Goal: Browse casually: Explore the website without a specific task or goal

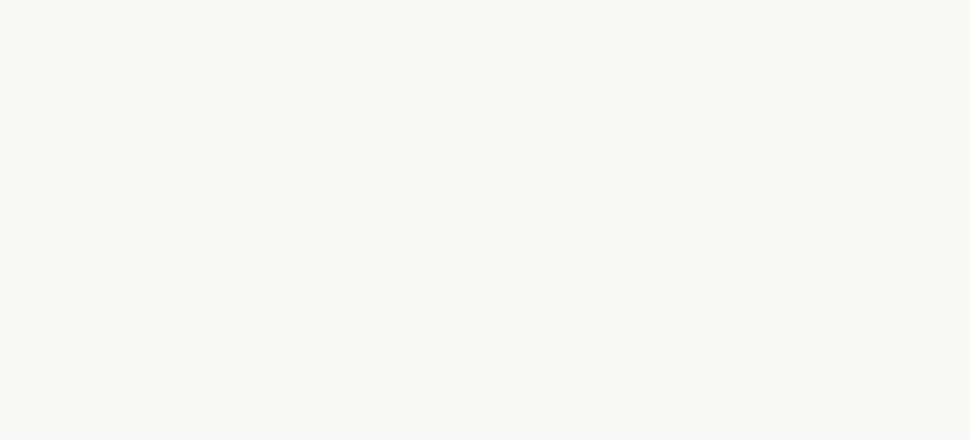
select select "FR"
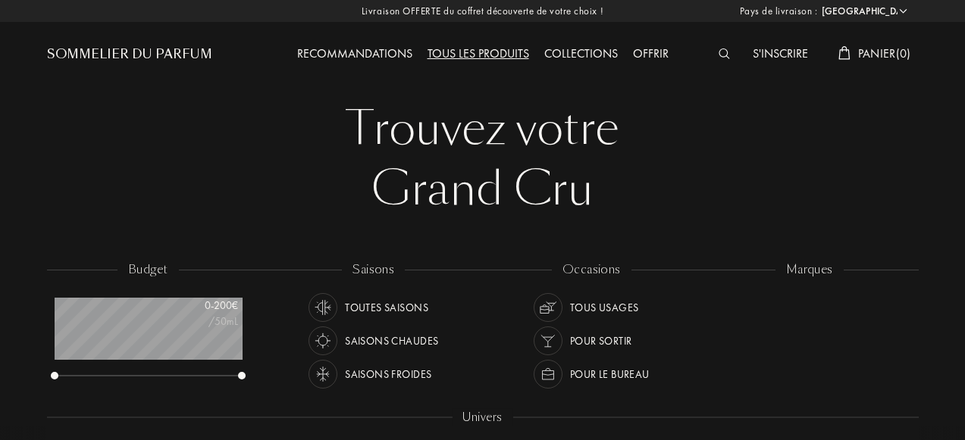
scroll to position [76, 187]
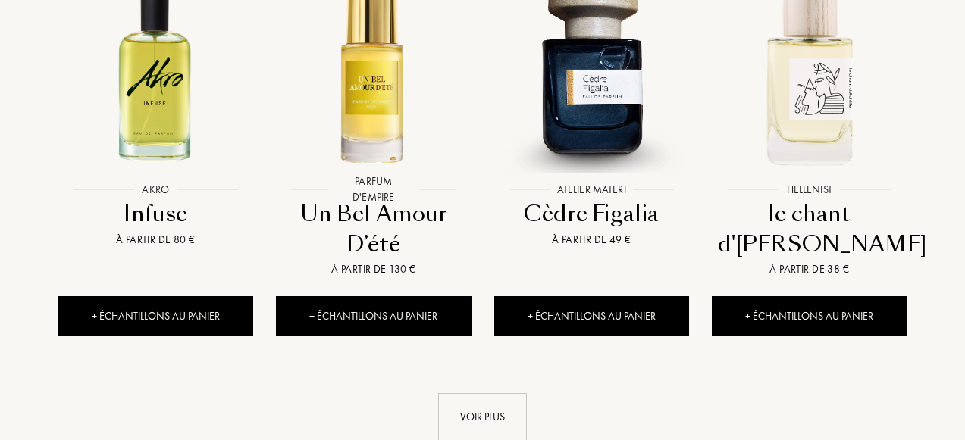
scroll to position [1518, 0]
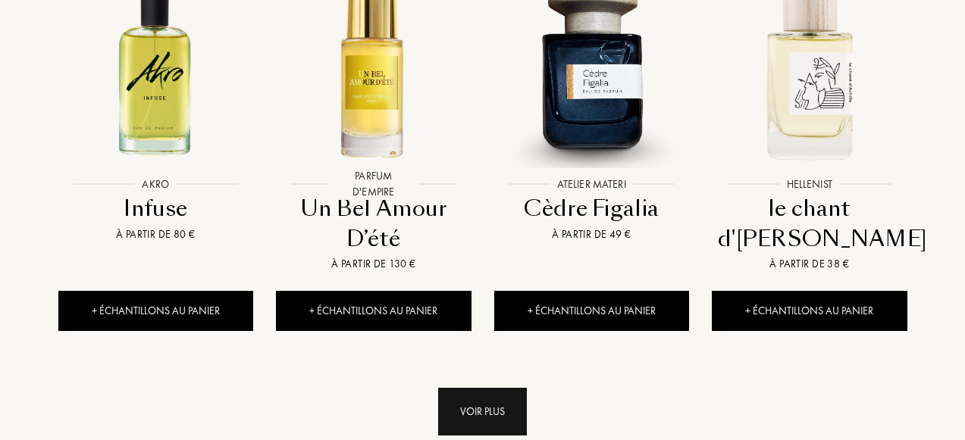
click at [493, 388] on div "Voir plus" at bounding box center [482, 412] width 89 height 48
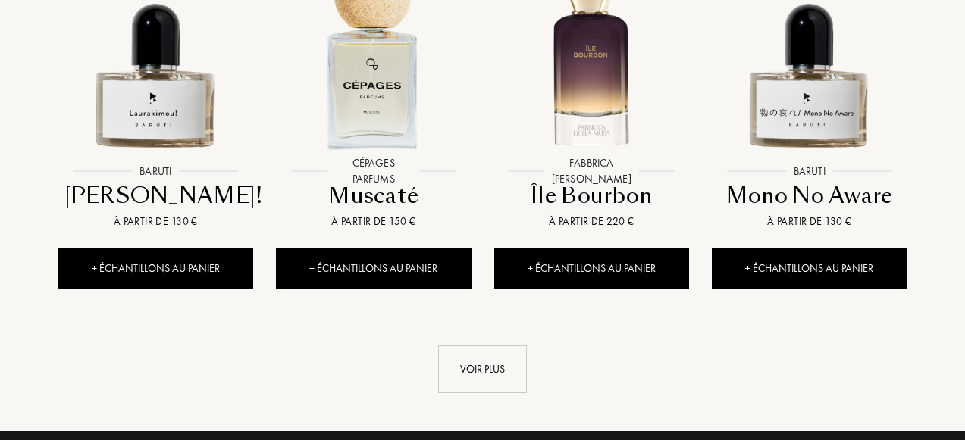
scroll to position [2742, 0]
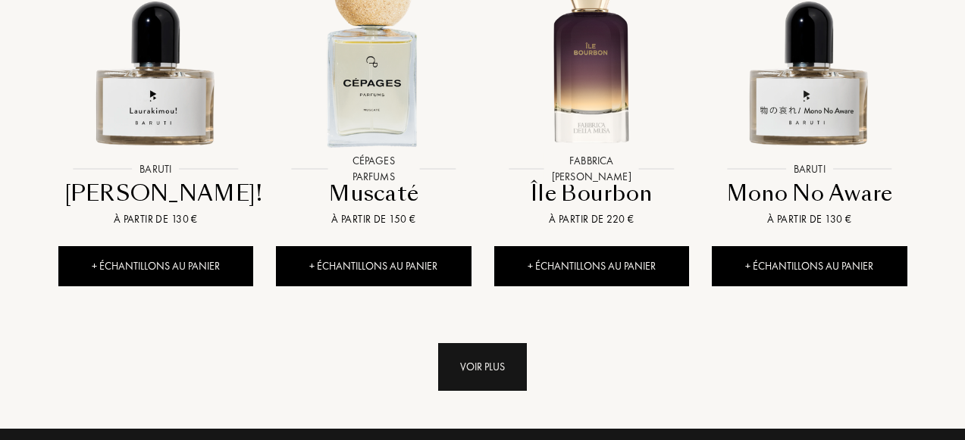
click at [505, 343] on div "Voir plus" at bounding box center [482, 367] width 89 height 48
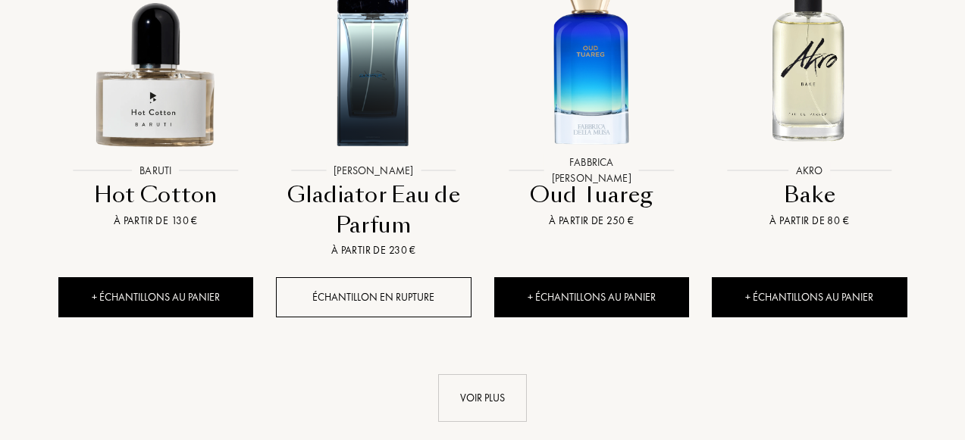
scroll to position [3900, 0]
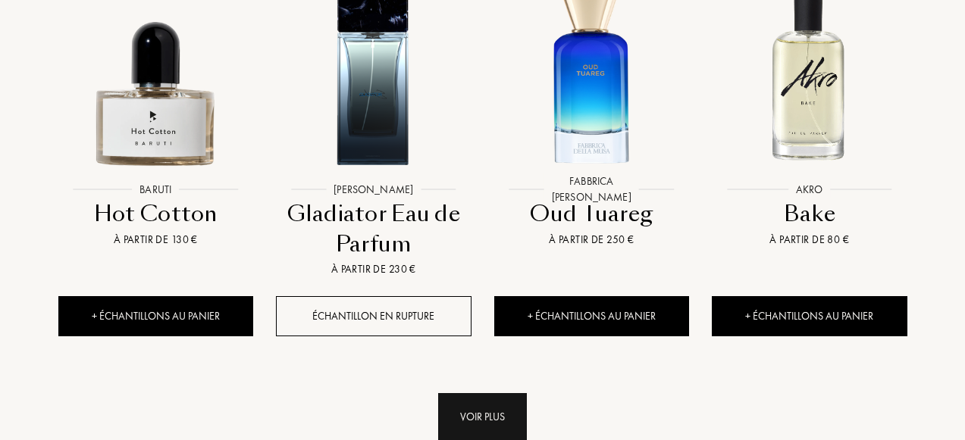
click at [500, 405] on div "Voir plus" at bounding box center [482, 417] width 89 height 48
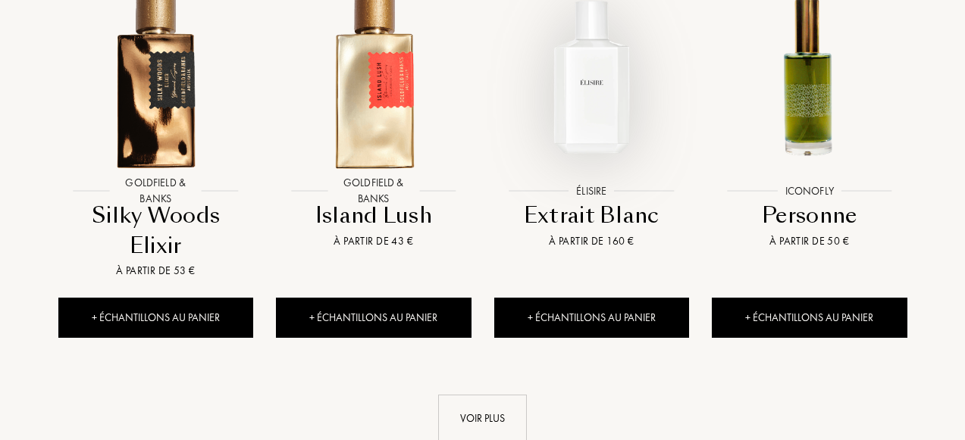
scroll to position [5049, 0]
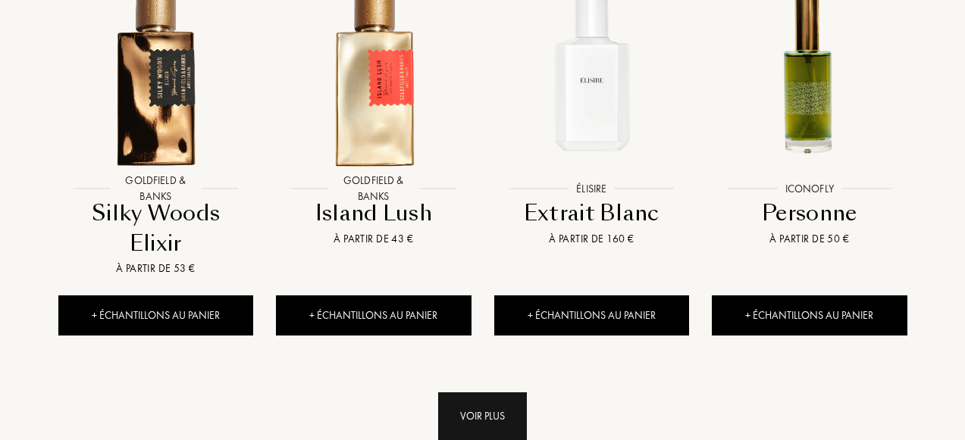
click at [492, 393] on div "Voir plus" at bounding box center [482, 417] width 89 height 48
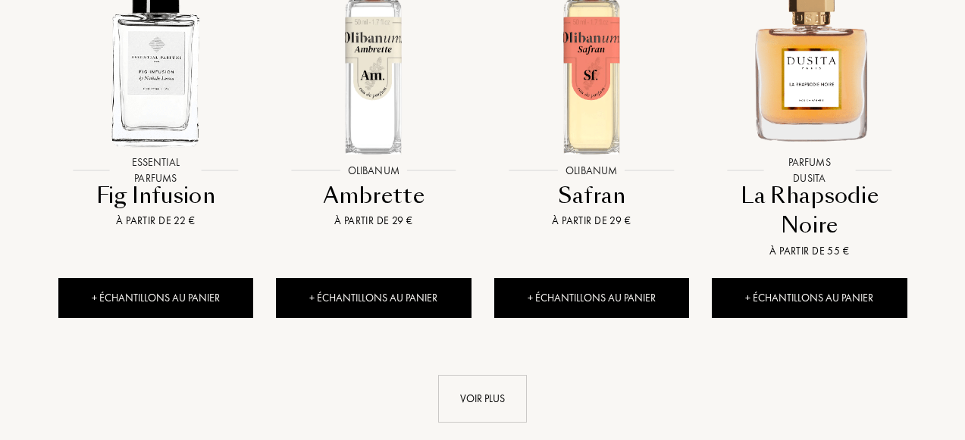
scroll to position [6248, 0]
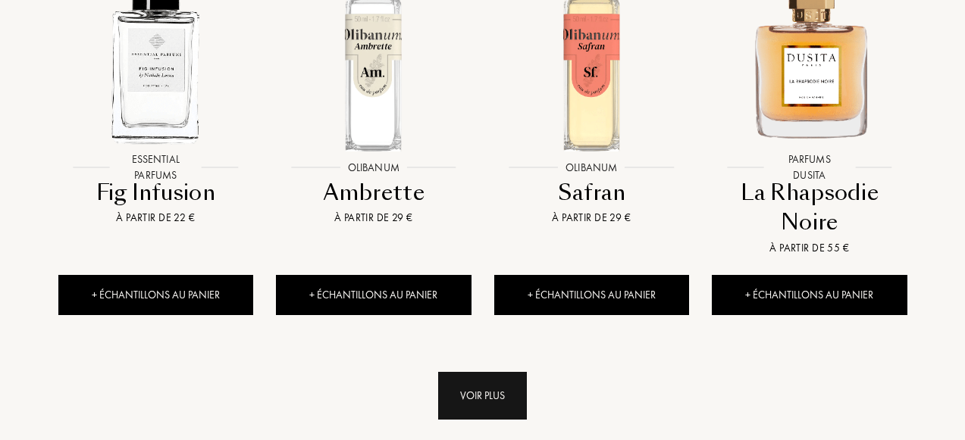
click at [484, 372] on div "Voir plus" at bounding box center [482, 396] width 89 height 48
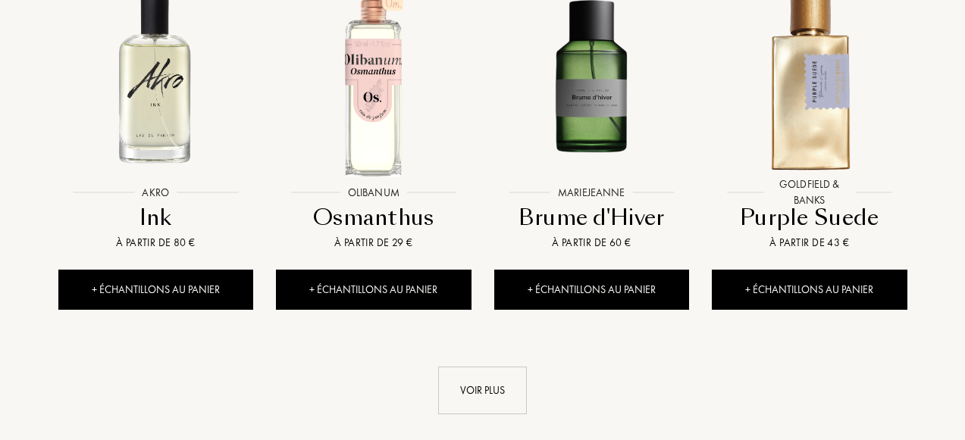
scroll to position [7381, 0]
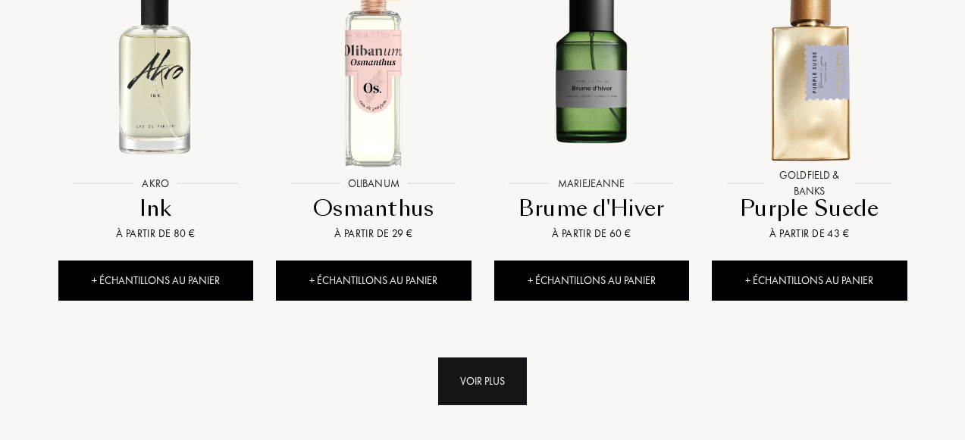
click at [521, 358] on div "Voir plus" at bounding box center [482, 382] width 89 height 48
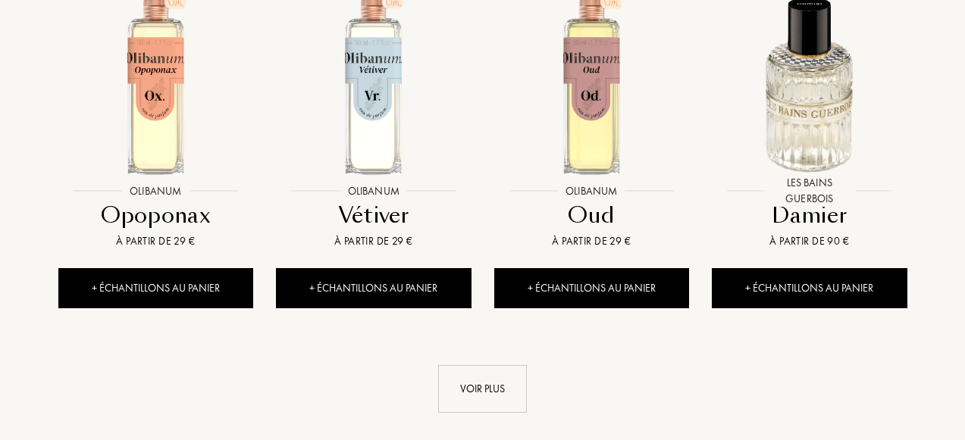
scroll to position [8498, 0]
